Goal: Information Seeking & Learning: Learn about a topic

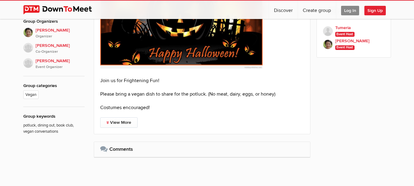
scroll to position [356, 0]
click at [116, 125] on link "View More" at bounding box center [118, 123] width 37 height 10
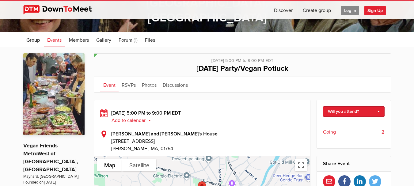
scroll to position [90, 0]
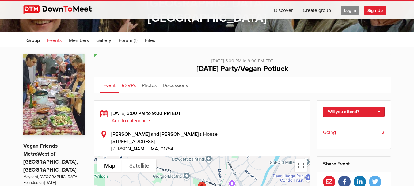
click at [127, 85] on link "RSVPs" at bounding box center [129, 84] width 20 height 15
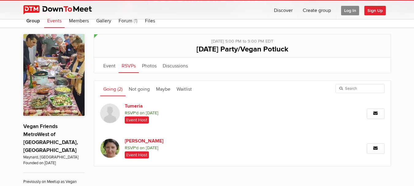
scroll to position [109, 0]
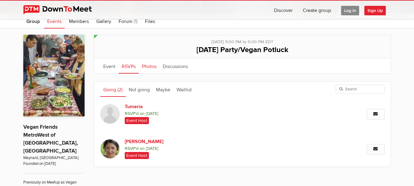
click at [148, 64] on link "Photos" at bounding box center [149, 65] width 21 height 15
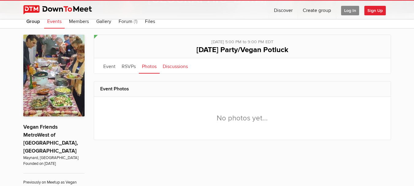
click at [166, 67] on link "Discussions" at bounding box center [175, 65] width 31 height 15
click at [110, 66] on link "Event" at bounding box center [109, 65] width 18 height 15
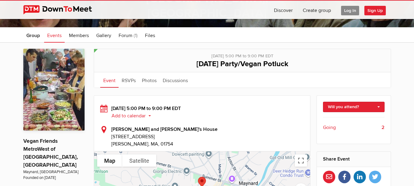
scroll to position [95, 0]
